Goal: Communication & Community: Share content

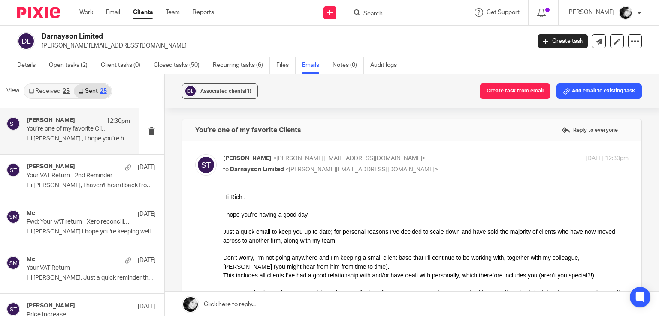
scroll to position [1, 0]
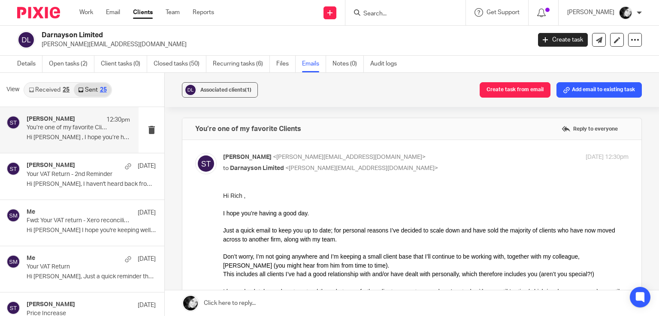
click at [391, 11] on input "Search" at bounding box center [400, 14] width 77 height 8
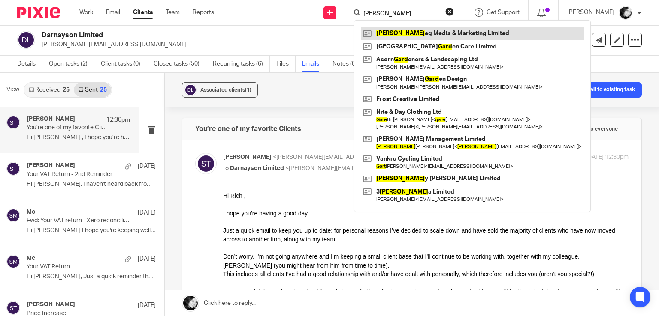
type input "[PERSON_NAME]"
click at [404, 35] on link at bounding box center [472, 33] width 223 height 13
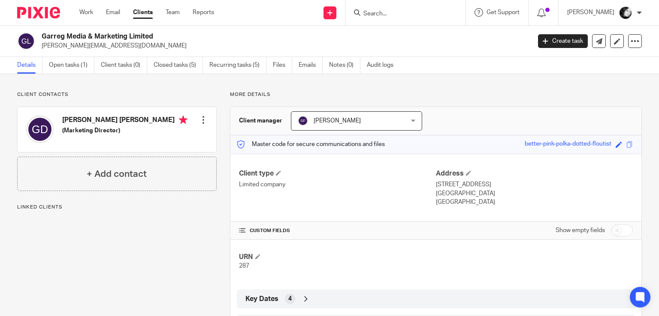
click at [307, 69] on link "Emails" at bounding box center [310, 65] width 24 height 17
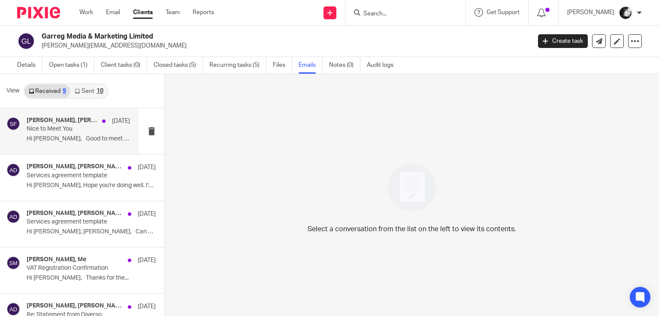
click at [80, 123] on h4 "[PERSON_NAME], [PERSON_NAME]" at bounding box center [62, 120] width 71 height 7
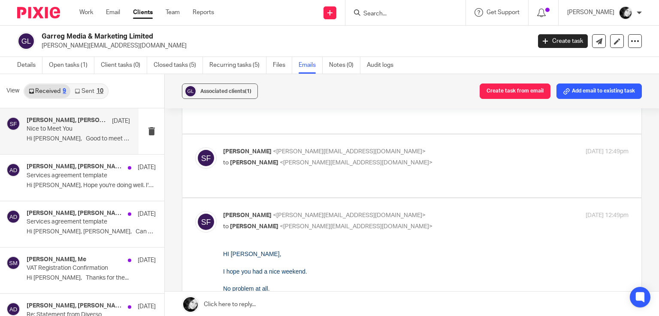
scroll to position [125, 0]
click at [384, 159] on p "to Adam Davies <adam@garreg.com>" at bounding box center [358, 163] width 270 height 9
checkbox input "true"
click at [384, 165] on div "Adam Davies <adam@garreg.com> to Sarah Fox <sarah@wearediverso.com> 8 Aug 2025 …" at bounding box center [425, 156] width 405 height 21
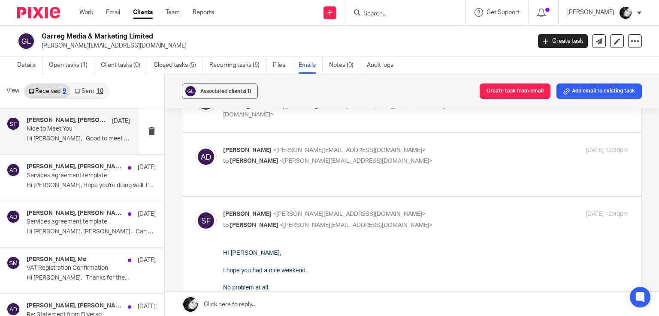
checkbox input "true"
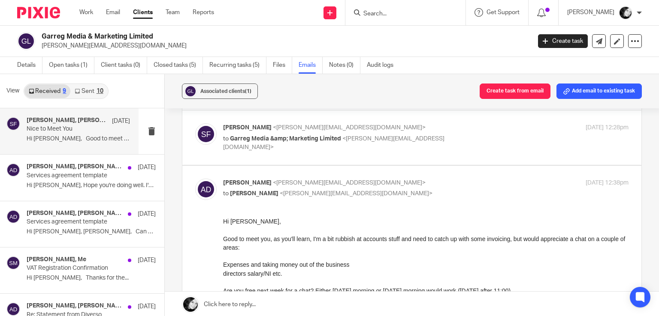
scroll to position [21, 0]
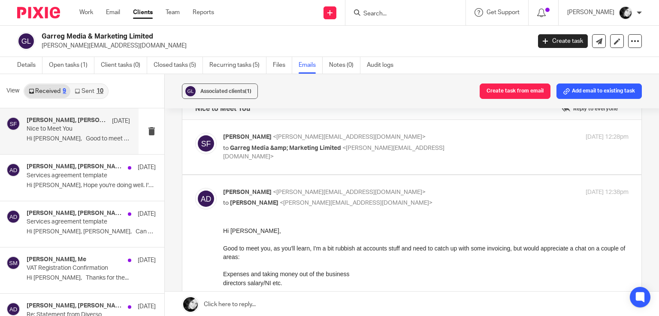
click at [417, 145] on p "to Garreg Media &amp; Marketing Limited <adam@garreg.com>" at bounding box center [358, 153] width 270 height 18
checkbox input "true"
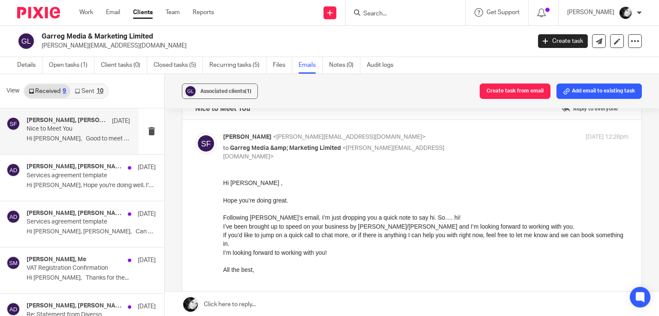
scroll to position [0, 0]
click at [94, 89] on link "Sent 10" at bounding box center [88, 91] width 37 height 14
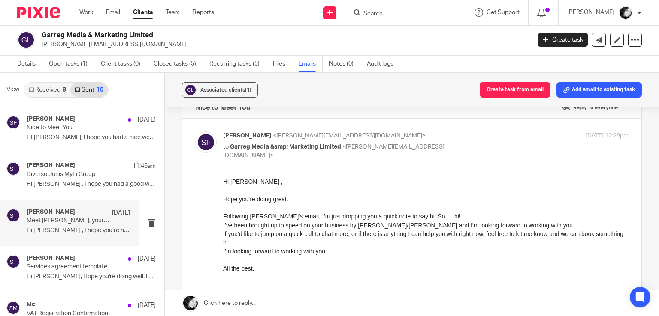
scroll to position [254, 0]
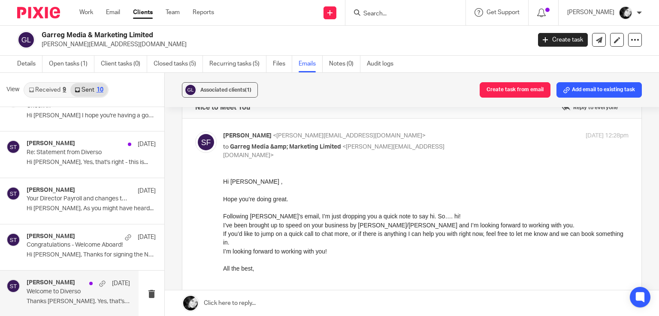
click at [62, 285] on h4 "[PERSON_NAME]" at bounding box center [51, 283] width 48 height 7
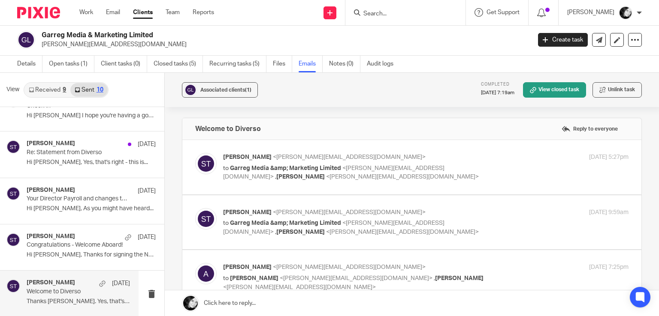
scroll to position [0, 0]
click at [478, 186] on label at bounding box center [411, 167] width 459 height 54
click at [195, 153] on input "checkbox" at bounding box center [195, 153] width 0 height 0
checkbox input "true"
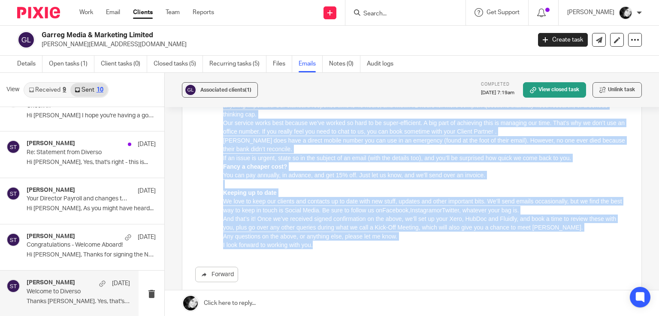
scroll to position [448, 0]
drag, startPoint x: 224, startPoint y: -244, endPoint x: 430, endPoint y: 250, distance: 535.5
click html "Hi Adam, Further to our latest email, I’m super pleased to welcome you as a cli…"
copy div "Hi Adam, Further to our latest email, I’m super pleased to welcome you as a cli…"
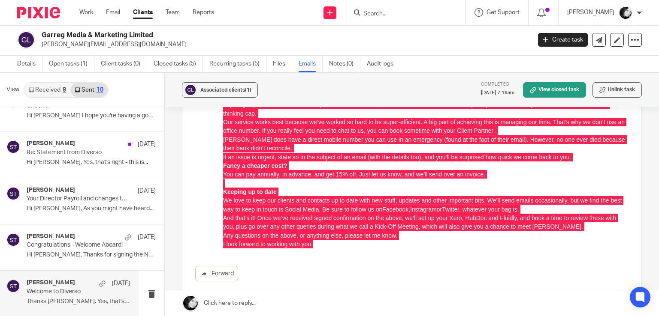
click at [484, 251] on div "Forward" at bounding box center [411, 16] width 433 height 530
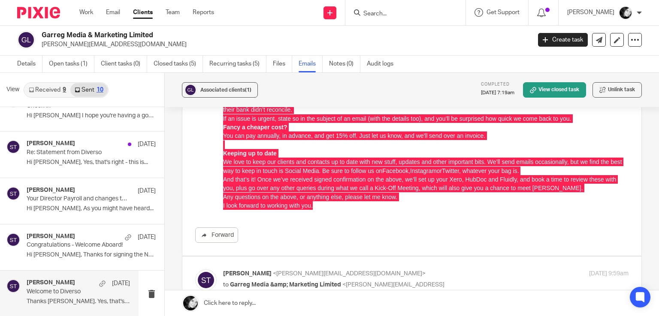
scroll to position [496, 0]
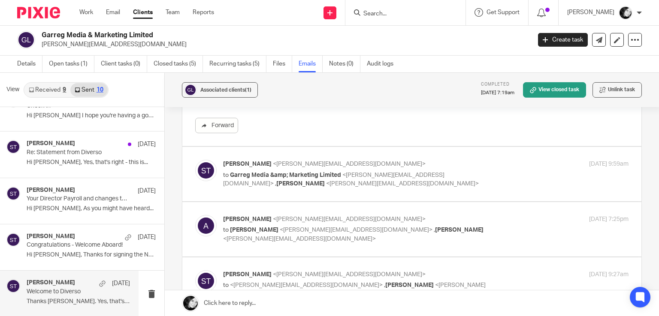
scroll to position [600, 0]
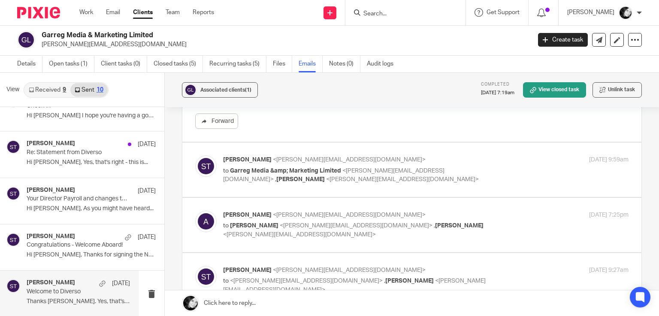
click at [471, 169] on p "to Garreg Media &amp; Marketing Limited <adam@garreg.com> , Sam McGaley <sam@we…" at bounding box center [358, 176] width 270 height 18
checkbox input "true"
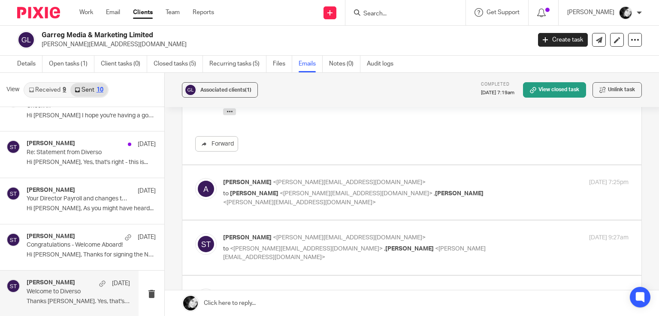
scroll to position [873, 0]
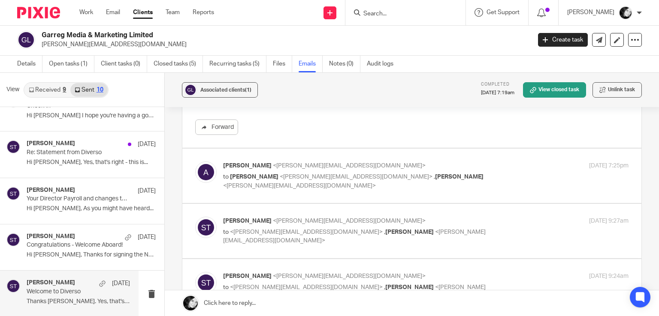
click at [493, 169] on div "5 Mar 2025 7:25pm" at bounding box center [560, 166] width 135 height 9
checkbox input "true"
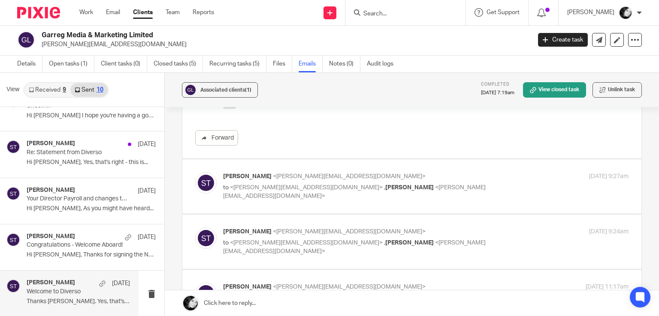
scroll to position [1271, 0]
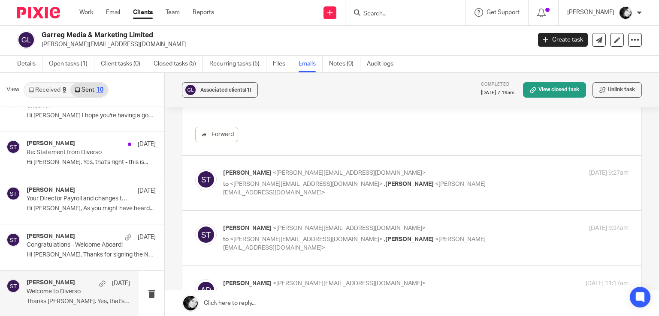
click at [457, 193] on div "Sean Toomer <sean@wearediverso.com> to <adam@garreg.com> , Sam McGaley <sam@wea…" at bounding box center [411, 183] width 433 height 29
click at [474, 183] on p "to <adam@garreg.com> , Sam McGaley <sam@wearediverso.com>" at bounding box center [358, 189] width 270 height 18
checkbox input "true"
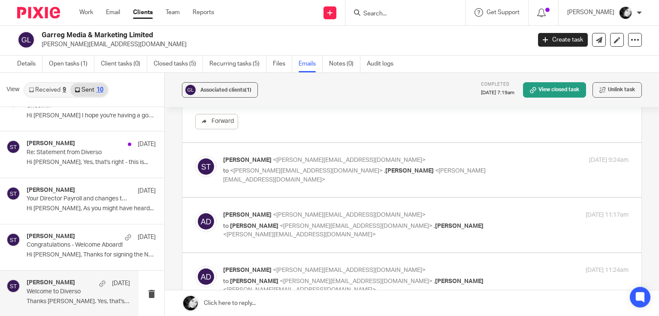
scroll to position [1533, 0]
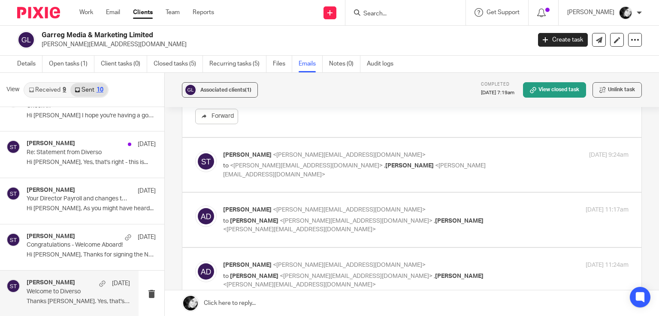
click at [466, 175] on div "Sean Toomer <sean@wearediverso.com> to <adam@garreg.com> , Sam McGaley <sam@wea…" at bounding box center [411, 165] width 433 height 29
click at [448, 167] on p "to <adam@garreg.com> , Sam McGaley <sam@wearediverso.com>" at bounding box center [358, 171] width 270 height 18
checkbox input "true"
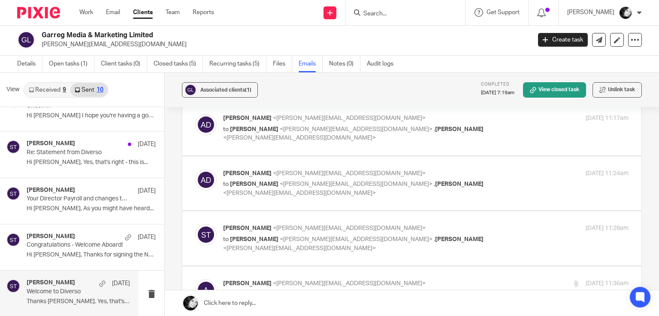
scroll to position [1849, 0]
click at [472, 175] on p "Adam Davies <adam@garreg.com>" at bounding box center [358, 173] width 270 height 9
checkbox input "true"
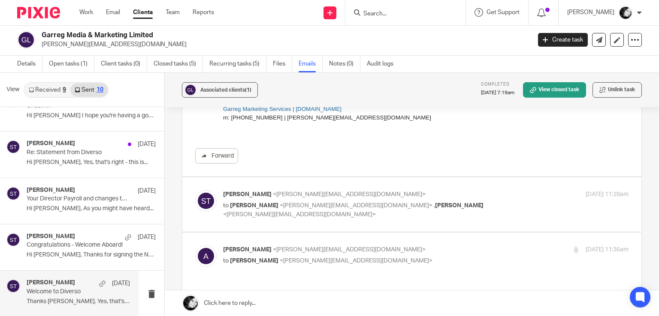
scroll to position [2103, 0]
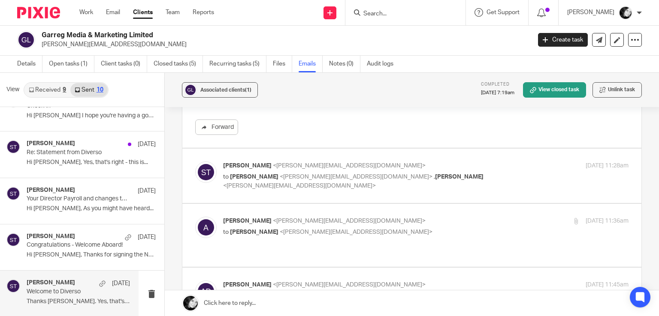
click at [472, 175] on p "to Adam Davies <adam@garreg.com> , Sam McGaley <sam@wearediverso.com>" at bounding box center [358, 182] width 270 height 18
checkbox input "true"
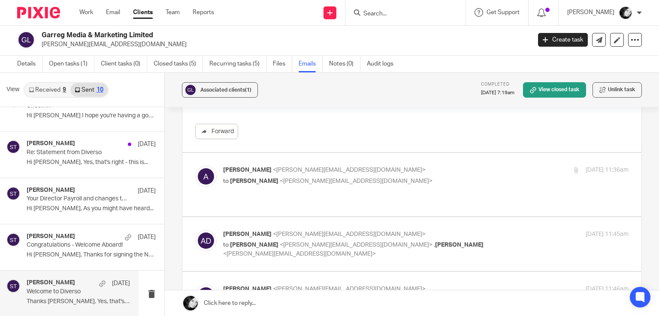
scroll to position [2361, 0]
click at [442, 180] on p "to Sean Toomer <sean@wearediverso.com>" at bounding box center [358, 180] width 270 height 9
checkbox input "true"
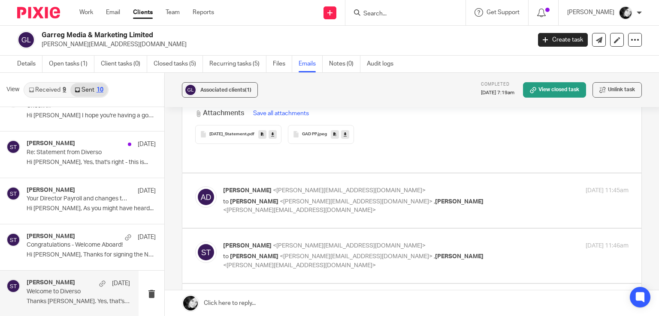
scroll to position [2534, 0]
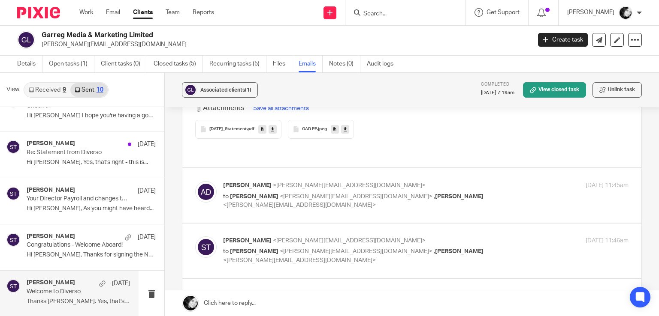
click at [485, 184] on div "Adam Davies <adam@garreg.com> to Sean Toomer <sean@wearediverso.com> , Sam McGa…" at bounding box center [425, 195] width 405 height 29
checkbox input "true"
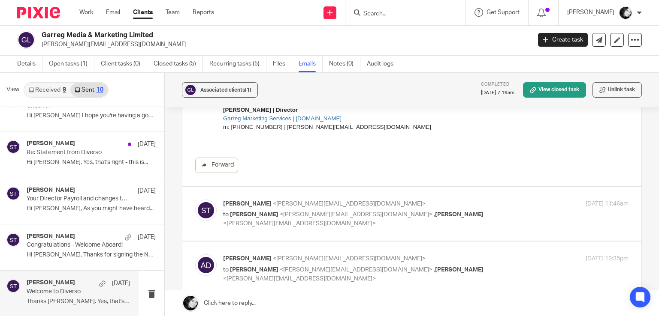
scroll to position [2728, 0]
click at [493, 199] on div "24 Mar 2025 11:46am" at bounding box center [560, 203] width 135 height 9
checkbox input "true"
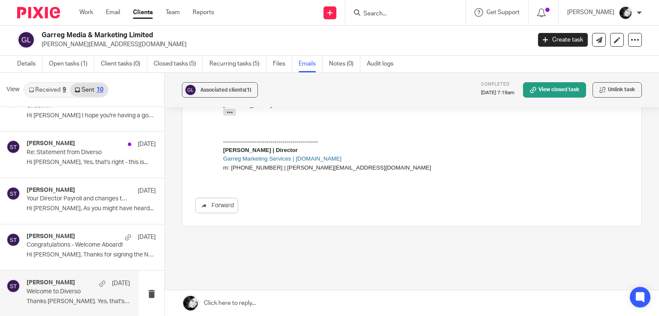
scroll to position [3172, 0]
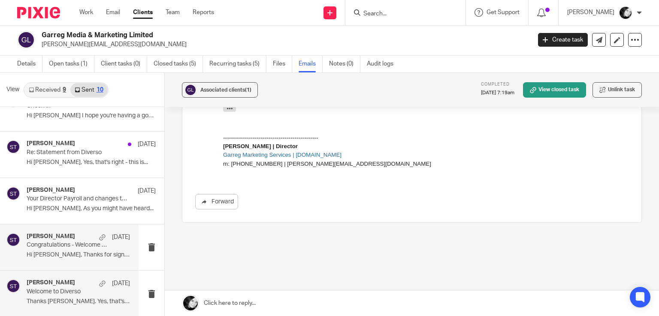
click at [61, 242] on p "Congratulations - Welcome Aboard!" at bounding box center [68, 245] width 83 height 7
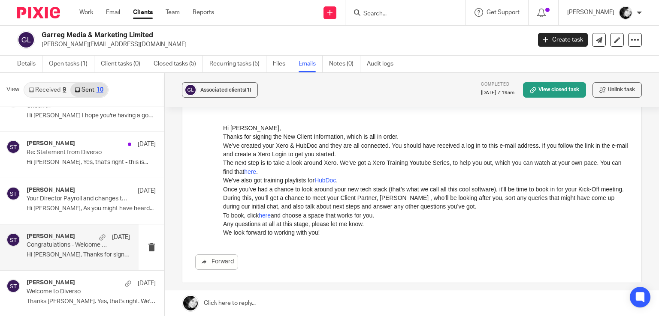
scroll to position [45, 0]
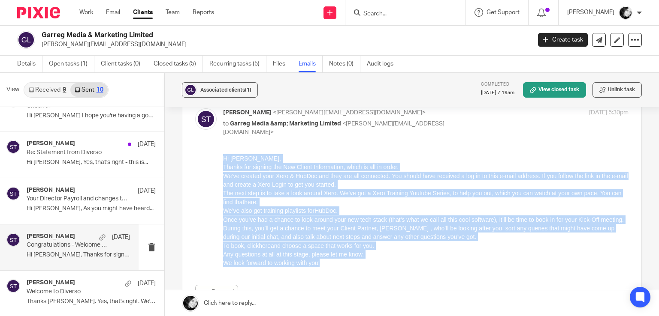
drag, startPoint x: 223, startPoint y: 158, endPoint x: 337, endPoint y: 260, distance: 153.3
click at [337, 260] on div "Hi Adam, Thanks for signing the New Client Information, which is all in order. …" at bounding box center [425, 211] width 405 height 114
copy div "Hi Adam, Thanks for signing the New Client Information, which is all in order. …"
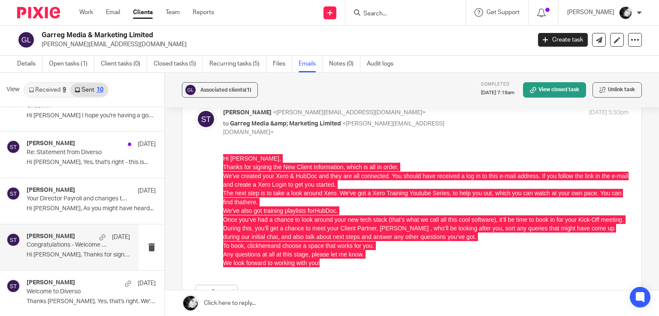
click at [460, 263] on div "Forward" at bounding box center [411, 227] width 433 height 146
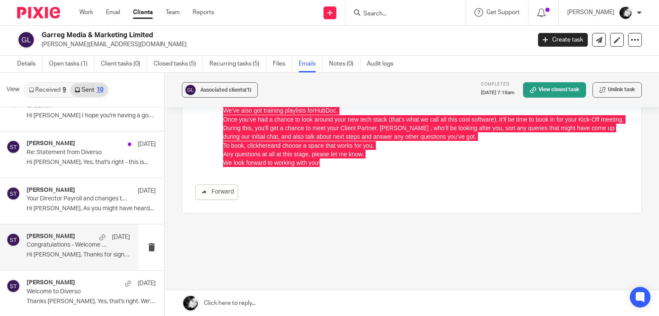
scroll to position [153, 0]
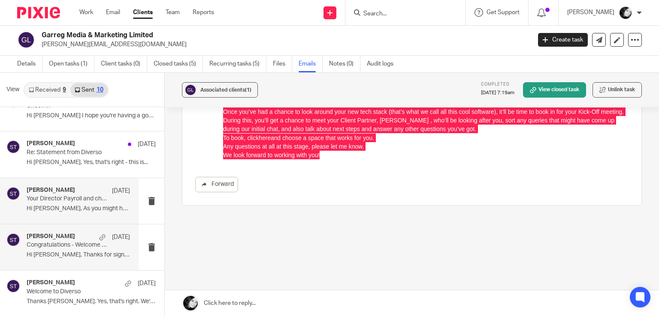
click at [74, 209] on p "Hi George, As you might have heard..." at bounding box center [78, 208] width 103 height 7
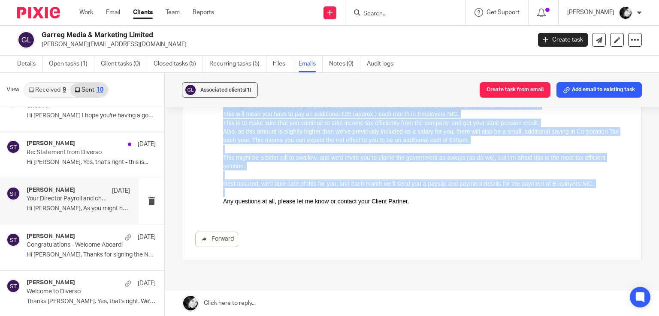
scroll to position [296, 0]
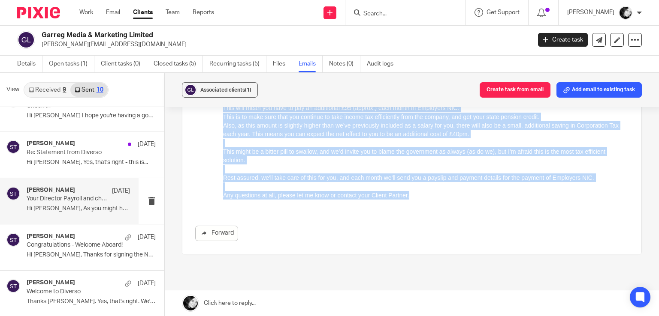
drag, startPoint x: 223, startPoint y: -91, endPoint x: 495, endPoint y: 195, distance: 394.8
click at [495, 195] on div "Hi George, As you might have heard recently, as announced in the Autumn Budget,…" at bounding box center [425, 55] width 405 height 305
copy div "Hi George, As you might have heard recently, as announced in the Autumn Budget,…"
